Goal: Task Accomplishment & Management: Manage account settings

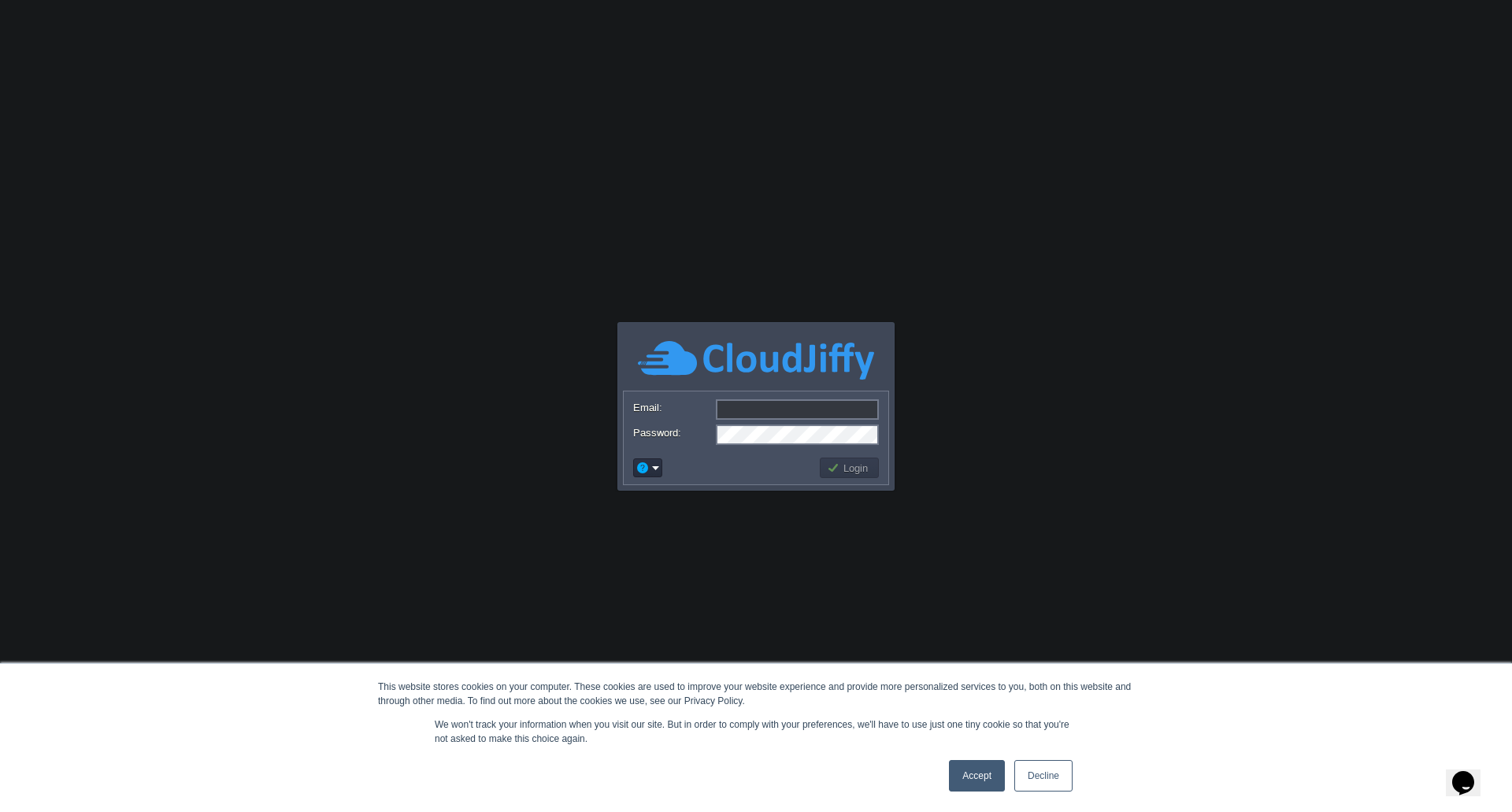
click at [727, 409] on input "Email:" at bounding box center [798, 410] width 163 height 21
paste input "[EMAIL_ADDRESS][DOMAIN_NAME]"
type input "[EMAIL_ADDRESS][DOMAIN_NAME]"
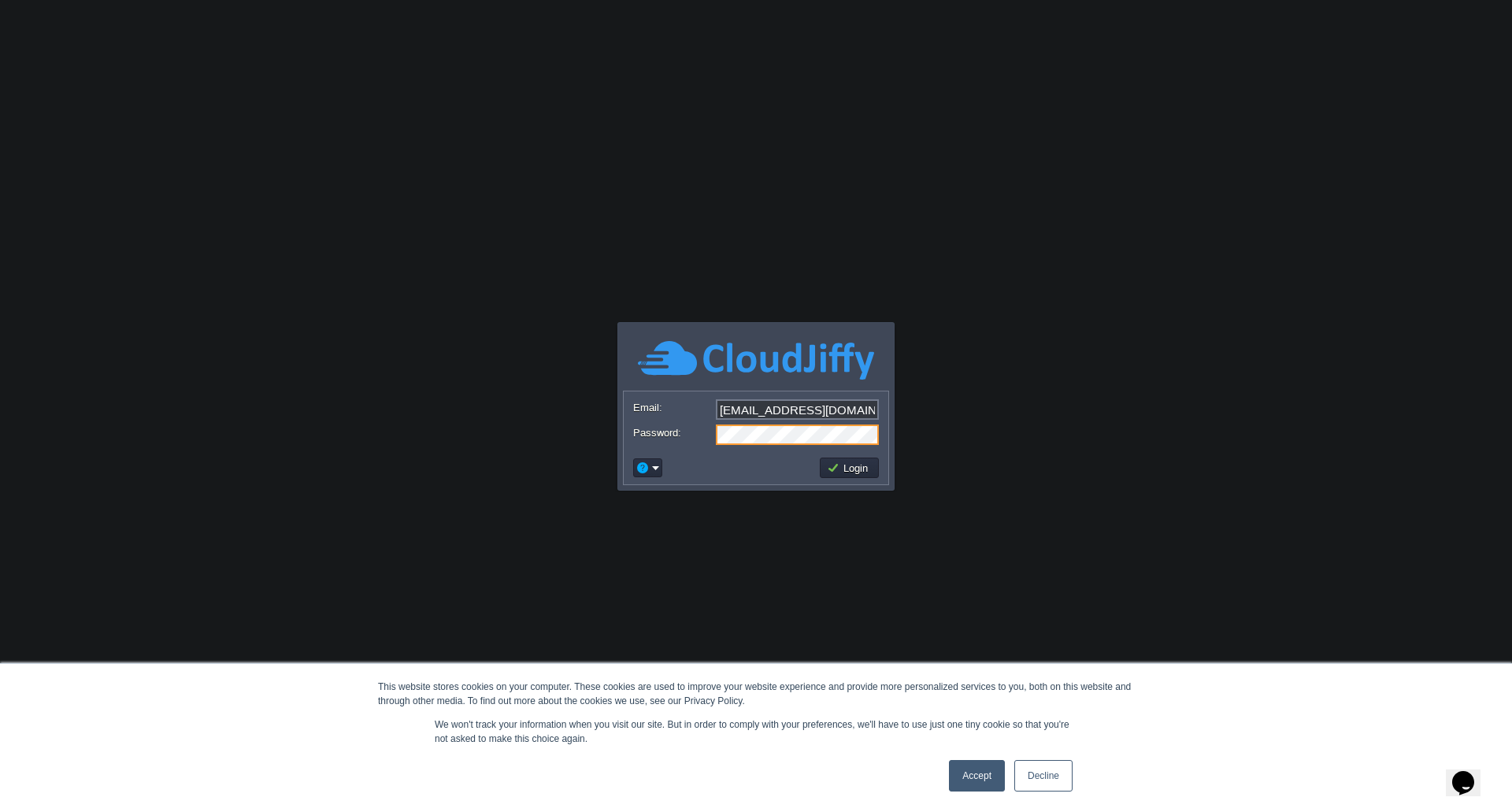
click at [852, 467] on button "Login" at bounding box center [850, 468] width 46 height 14
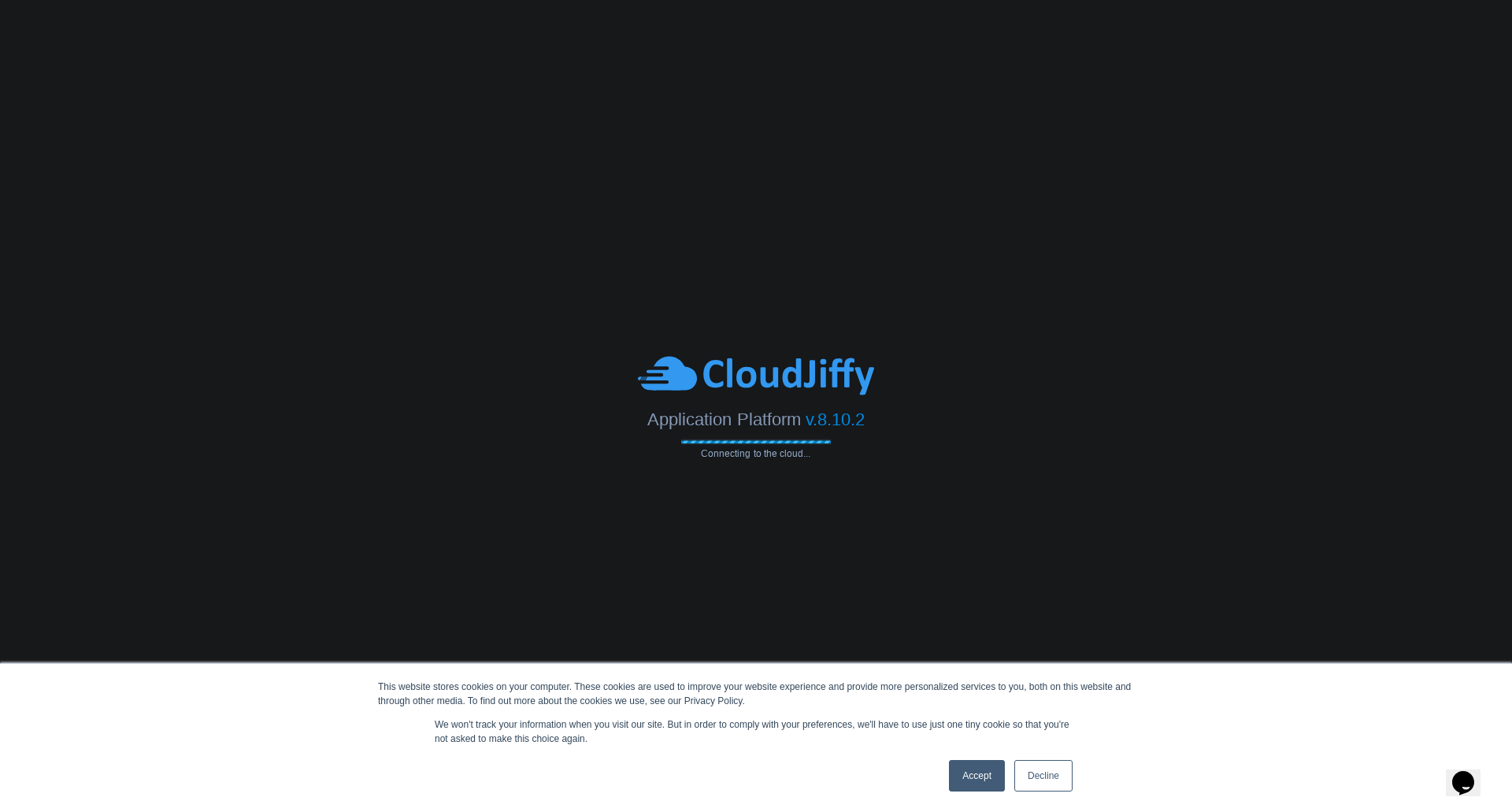
click at [984, 766] on link "Accept" at bounding box center [977, 775] width 56 height 31
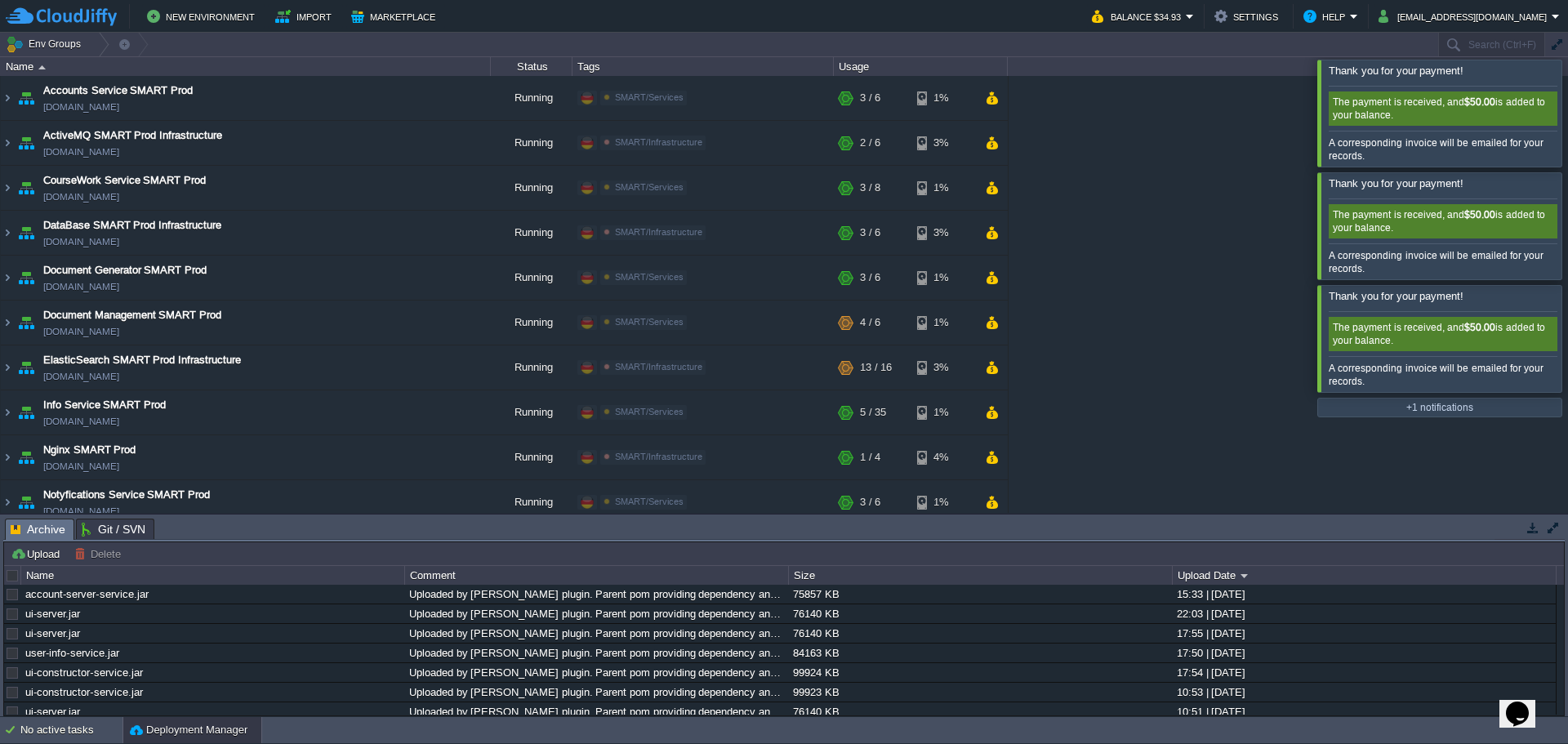
click at [1567, 99] on div at bounding box center [1588, 113] width 0 height 106
click at [1567, 97] on div at bounding box center [1588, 113] width 0 height 106
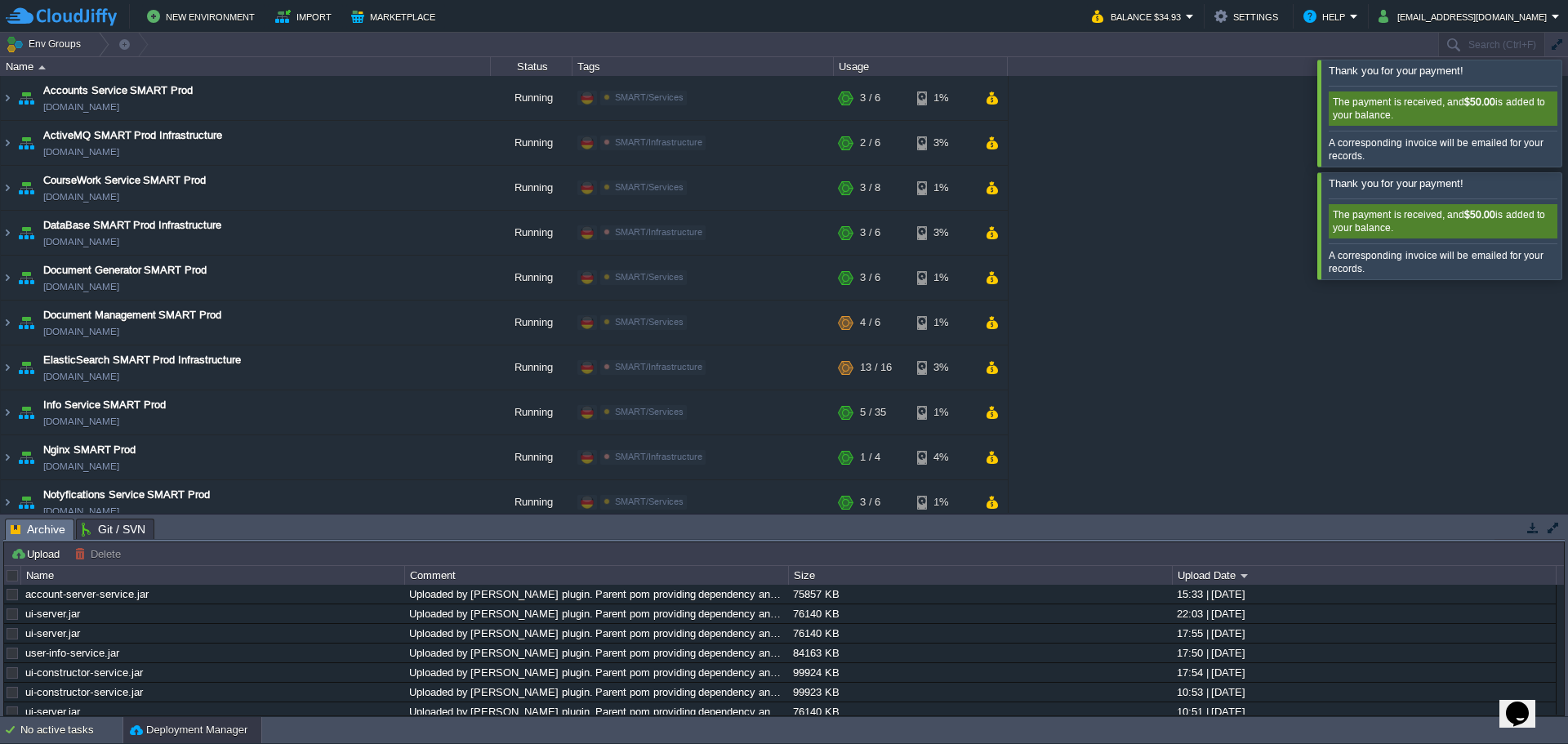
click at [1567, 116] on div at bounding box center [1588, 113] width 0 height 106
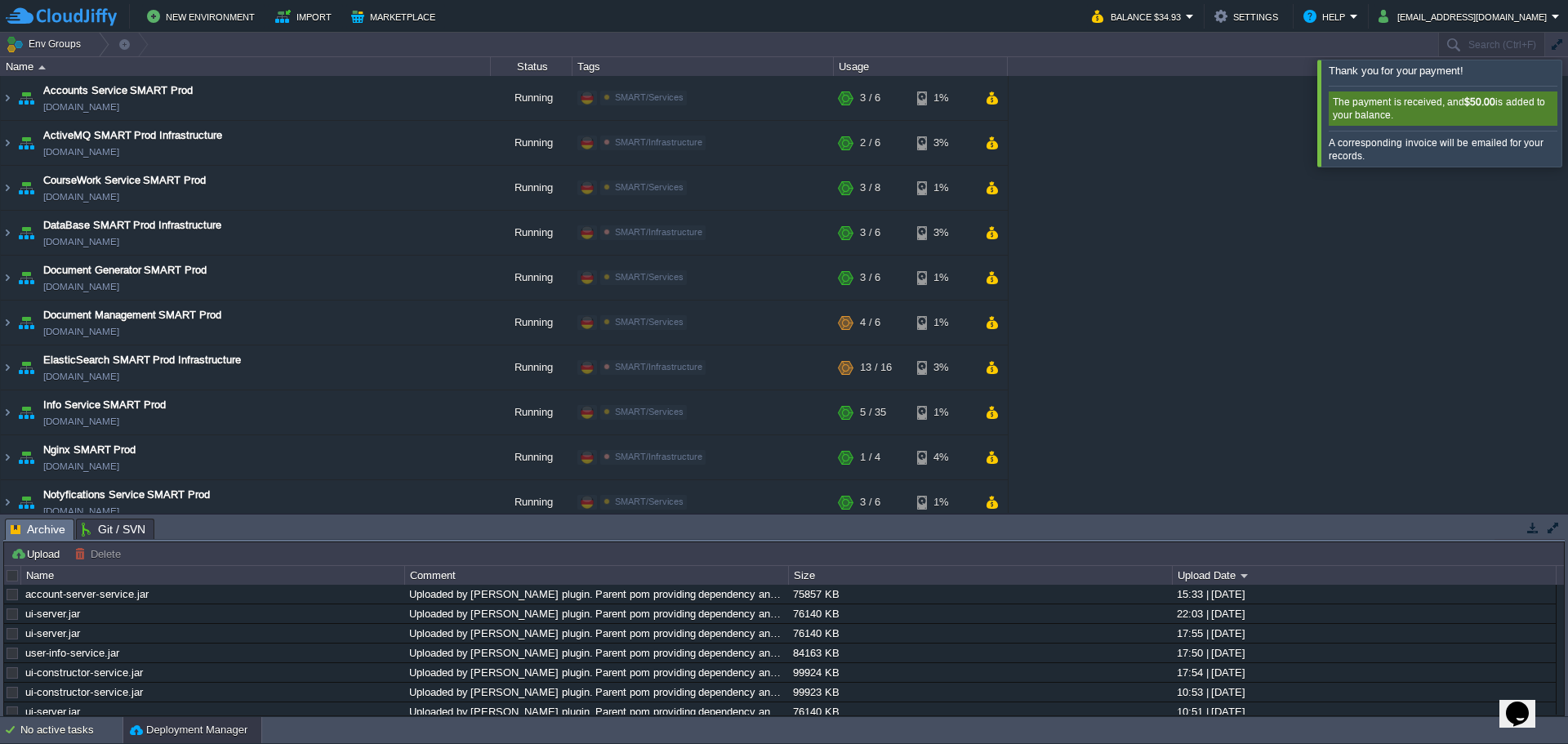
click at [1567, 128] on div at bounding box center [1588, 113] width 0 height 106
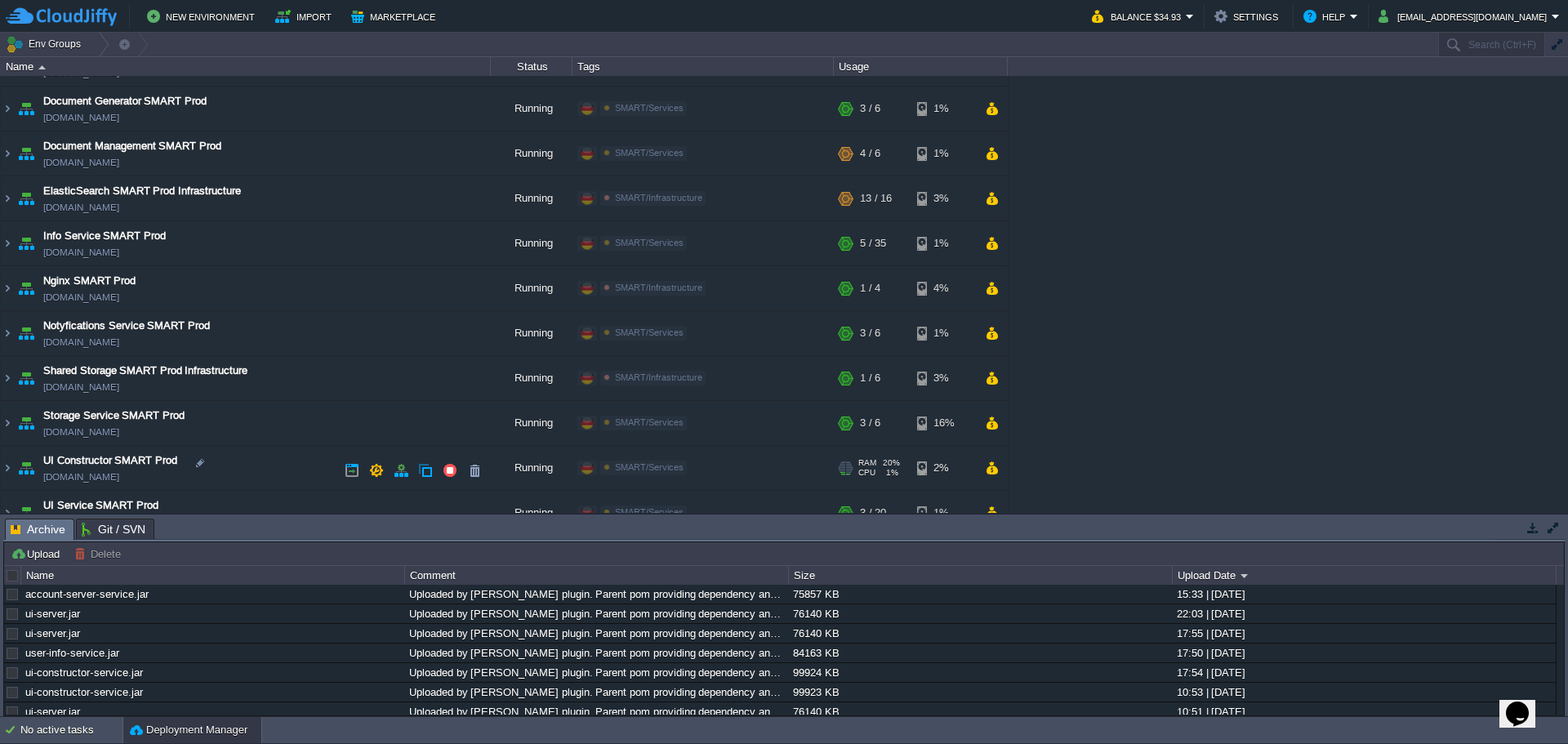
scroll to position [282, 0]
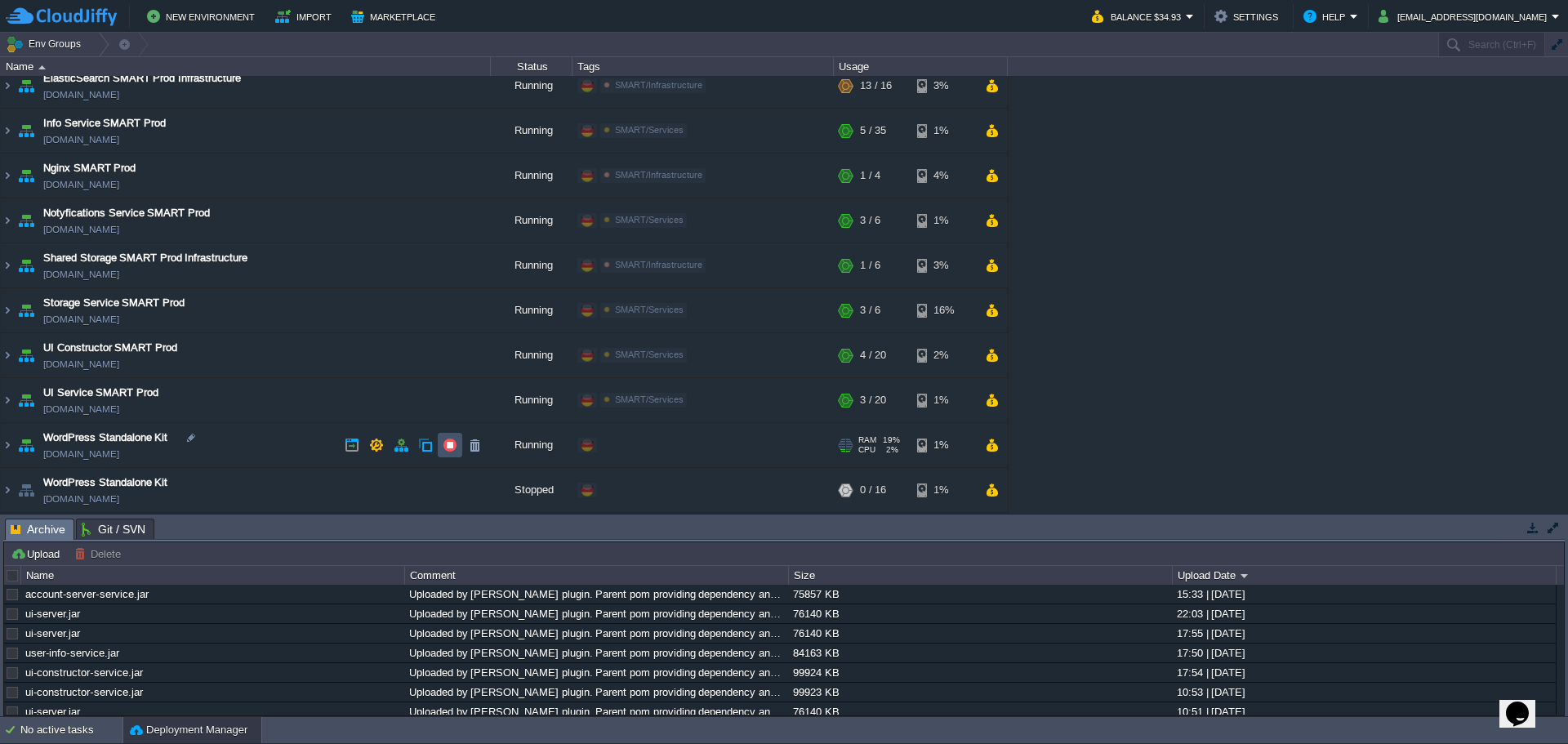
click at [446, 447] on button "button" at bounding box center [450, 445] width 15 height 15
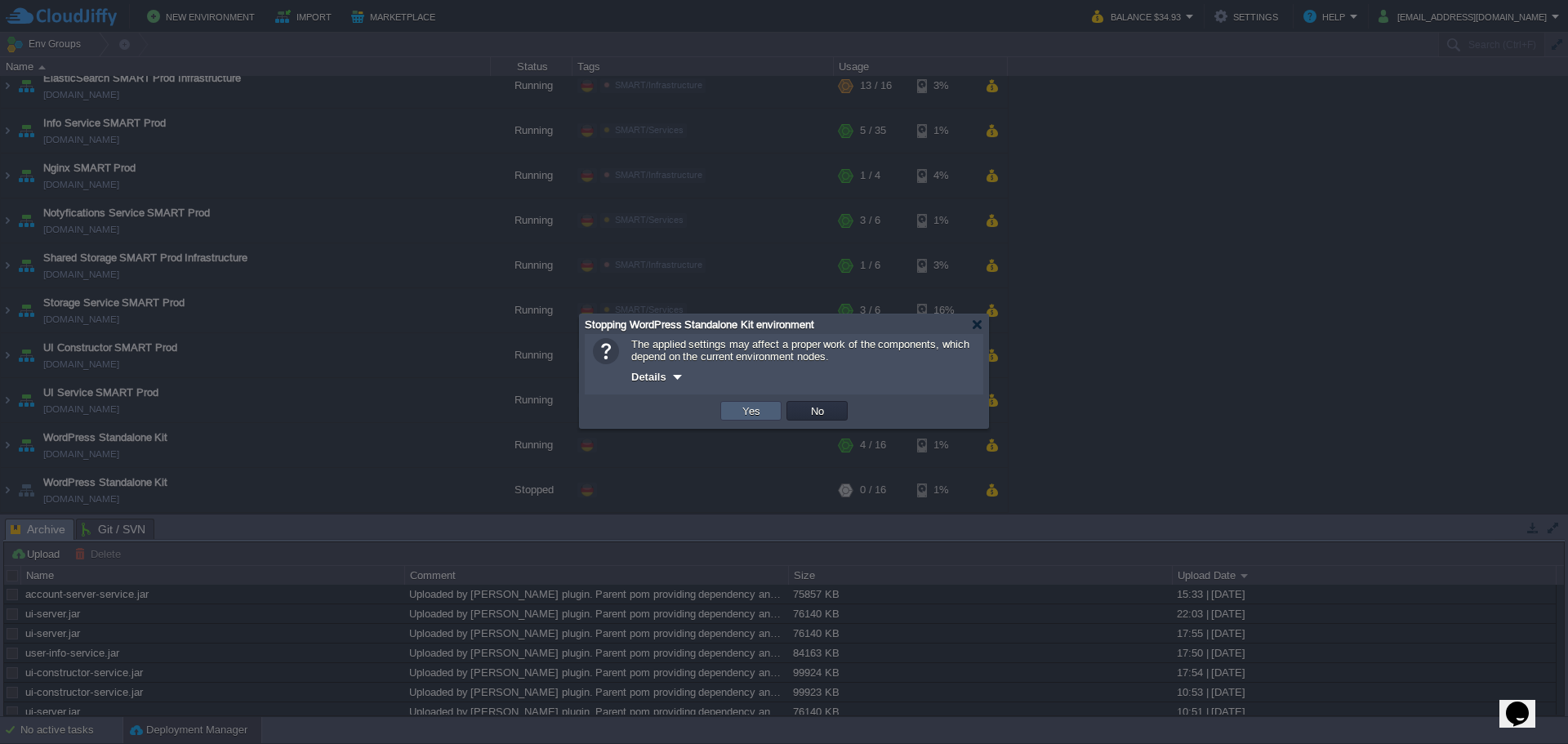
click at [743, 408] on button "Yes" at bounding box center [752, 411] width 28 height 15
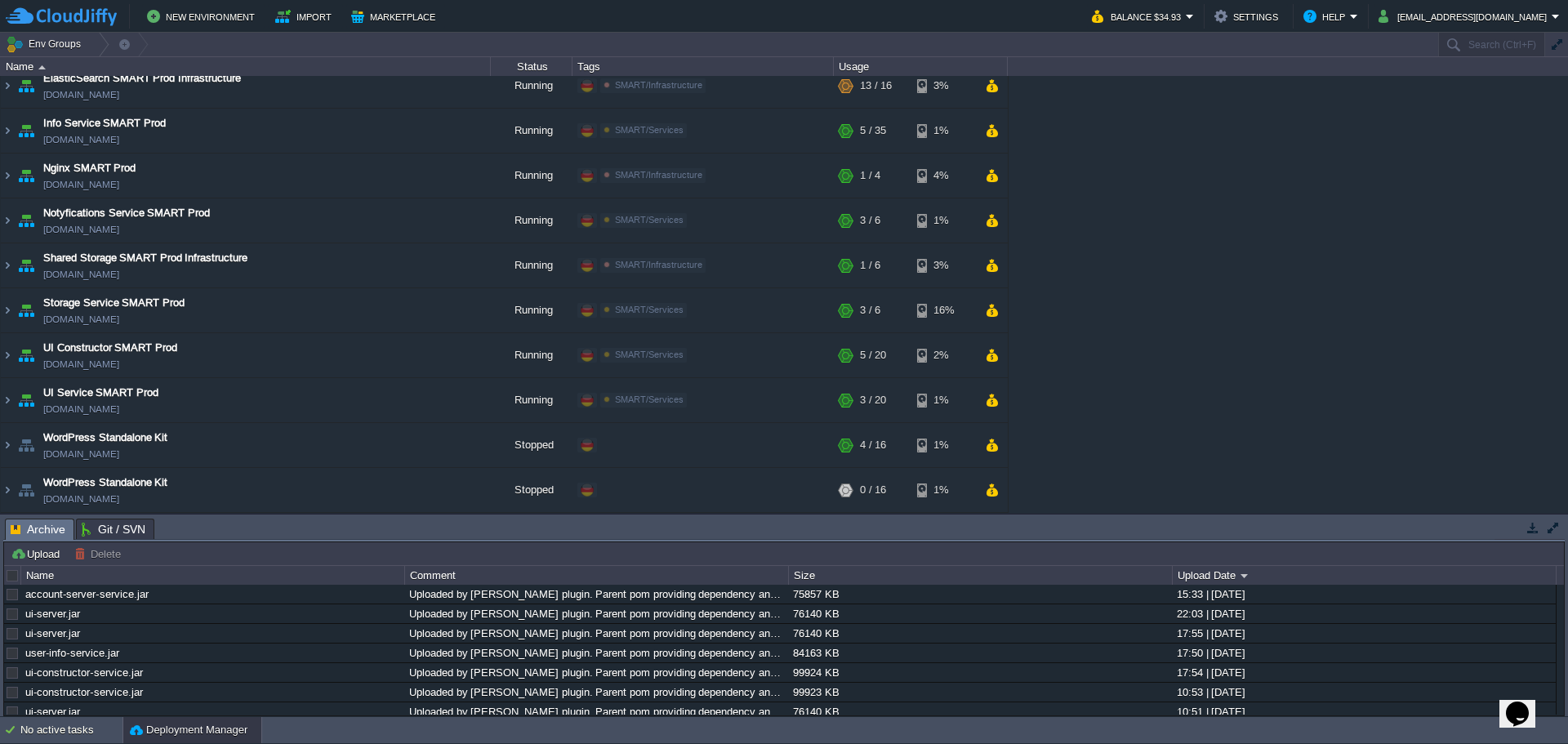
click at [1536, 532] on button "button" at bounding box center [1533, 528] width 15 height 15
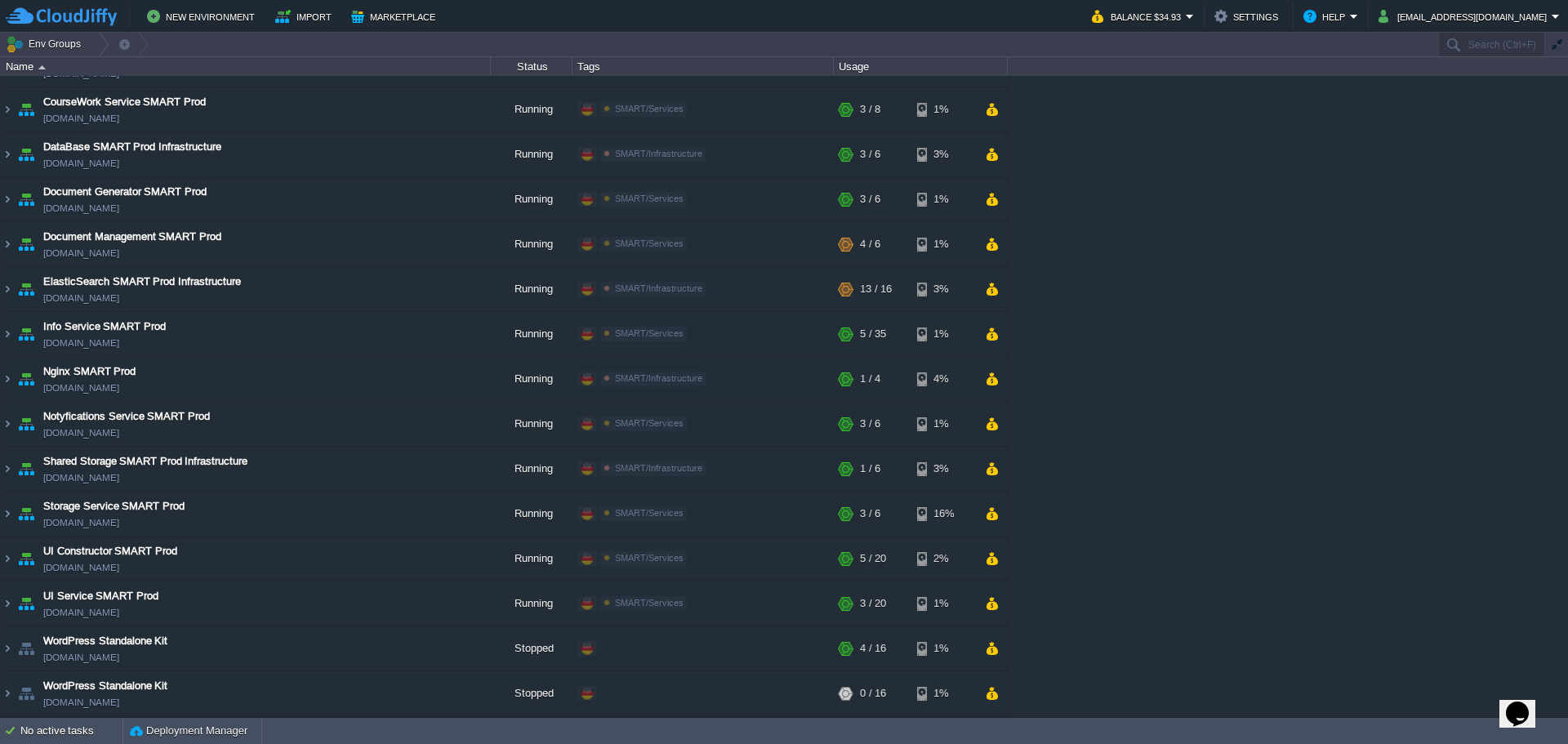
scroll to position [79, 0]
